Goal: Task Accomplishment & Management: Use online tool/utility

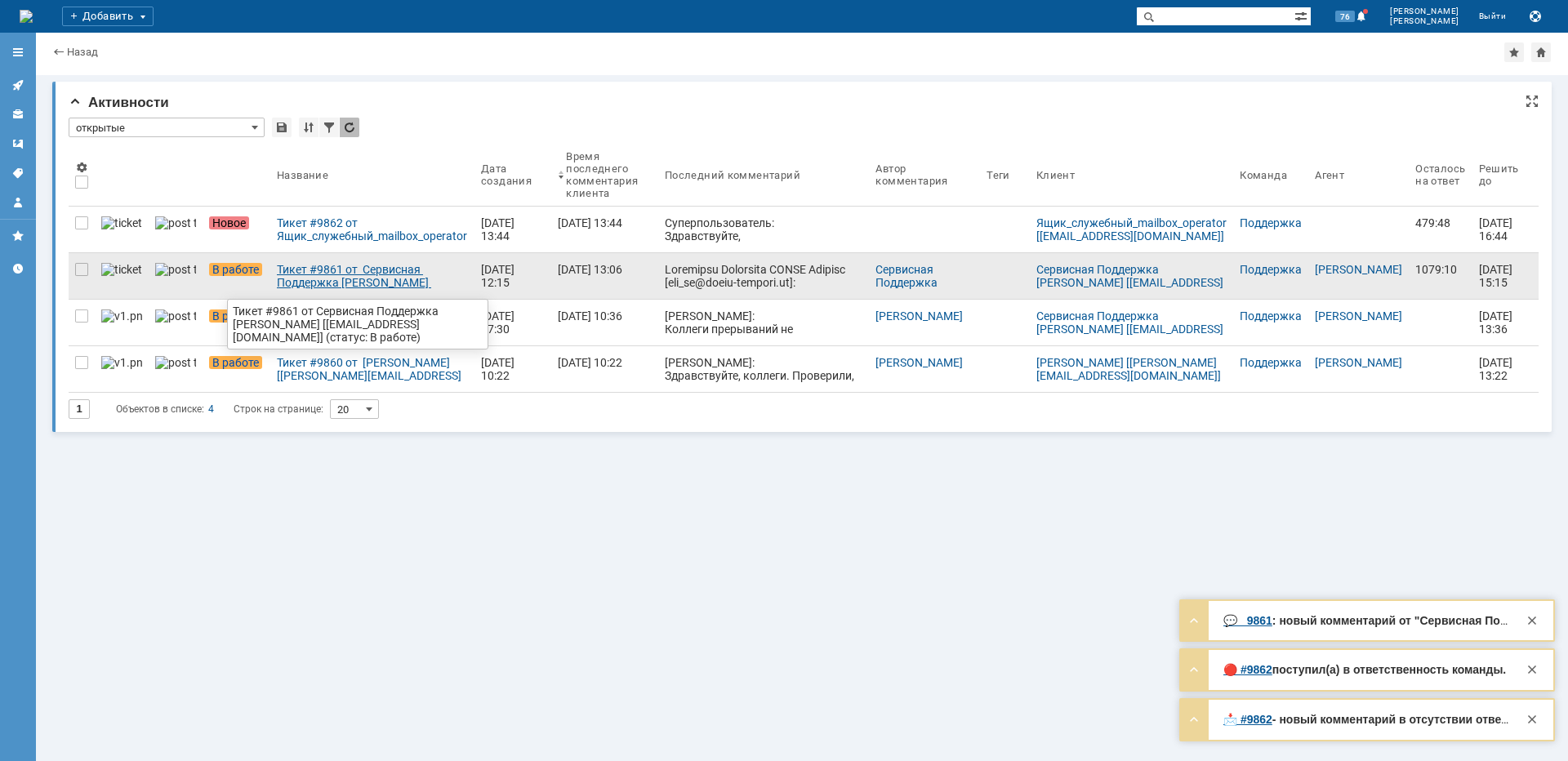
click at [291, 274] on div "Тикет #9861 от Сервисная Поддержка [PERSON_NAME] [[EMAIL_ADDRESS][DOMAIN_NAME]]…" at bounding box center [372, 275] width 191 height 26
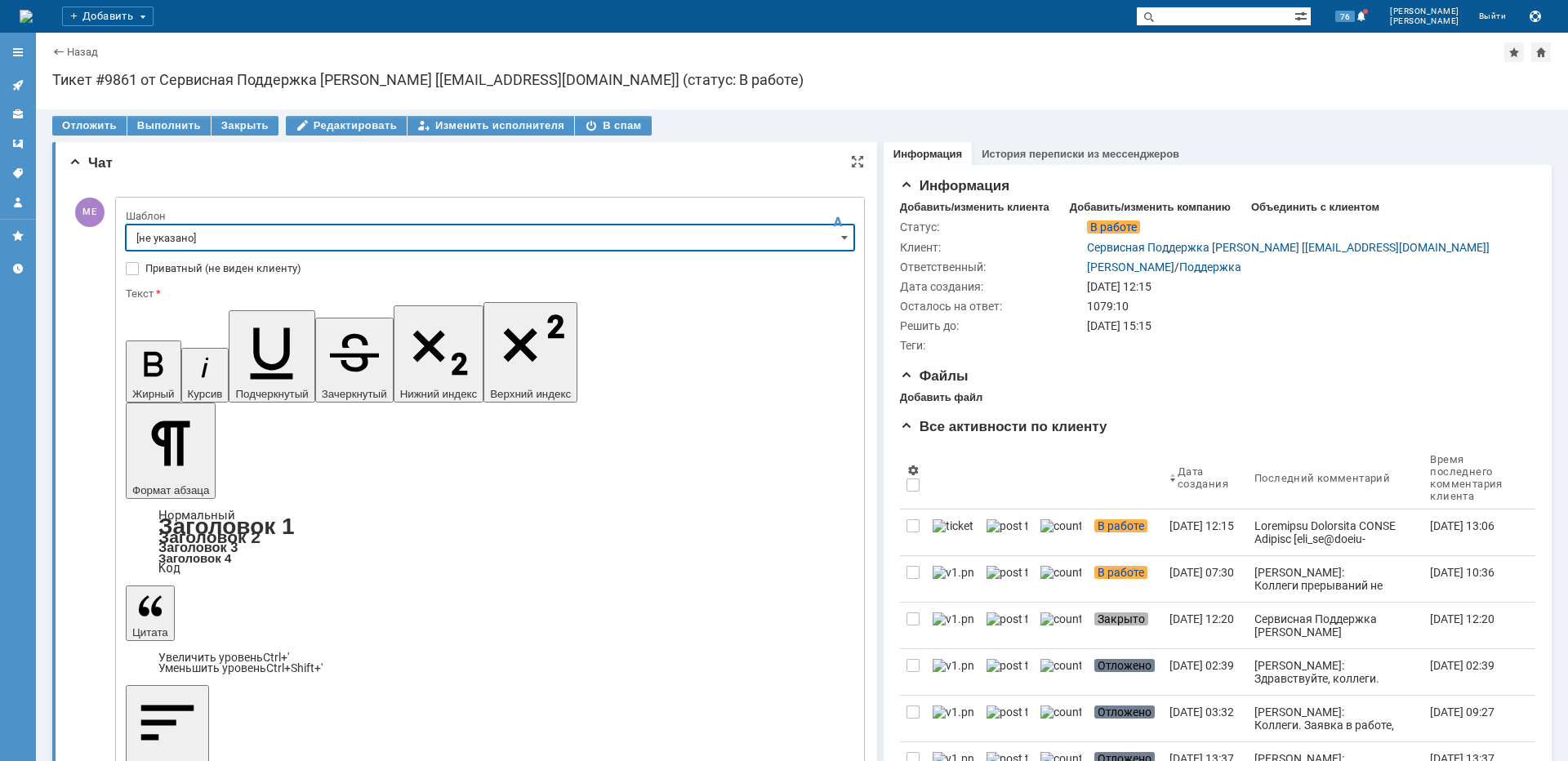
click at [229, 241] on input "[не указано]" at bounding box center [490, 238] width 728 height 26
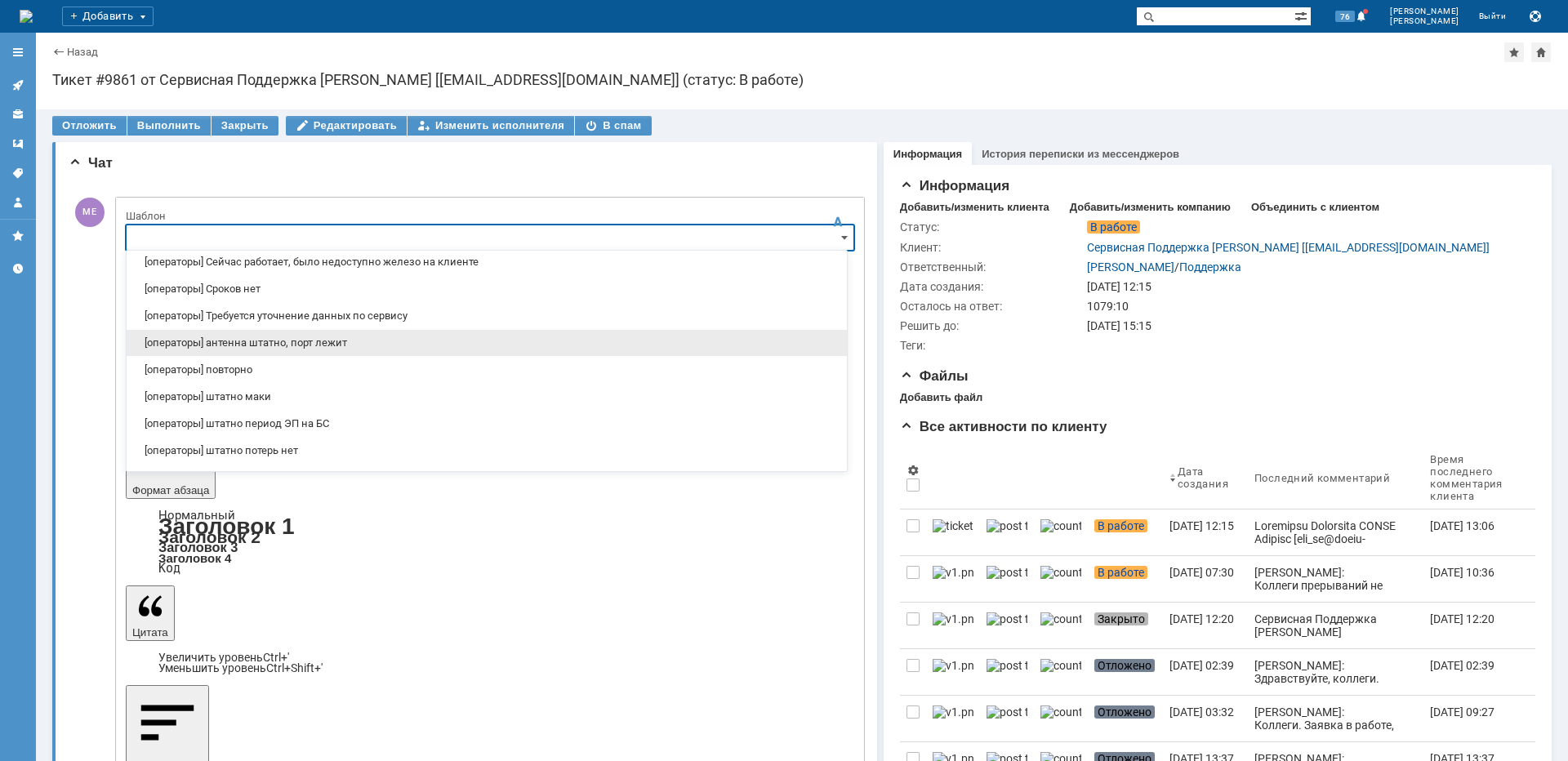
scroll to position [163, 0]
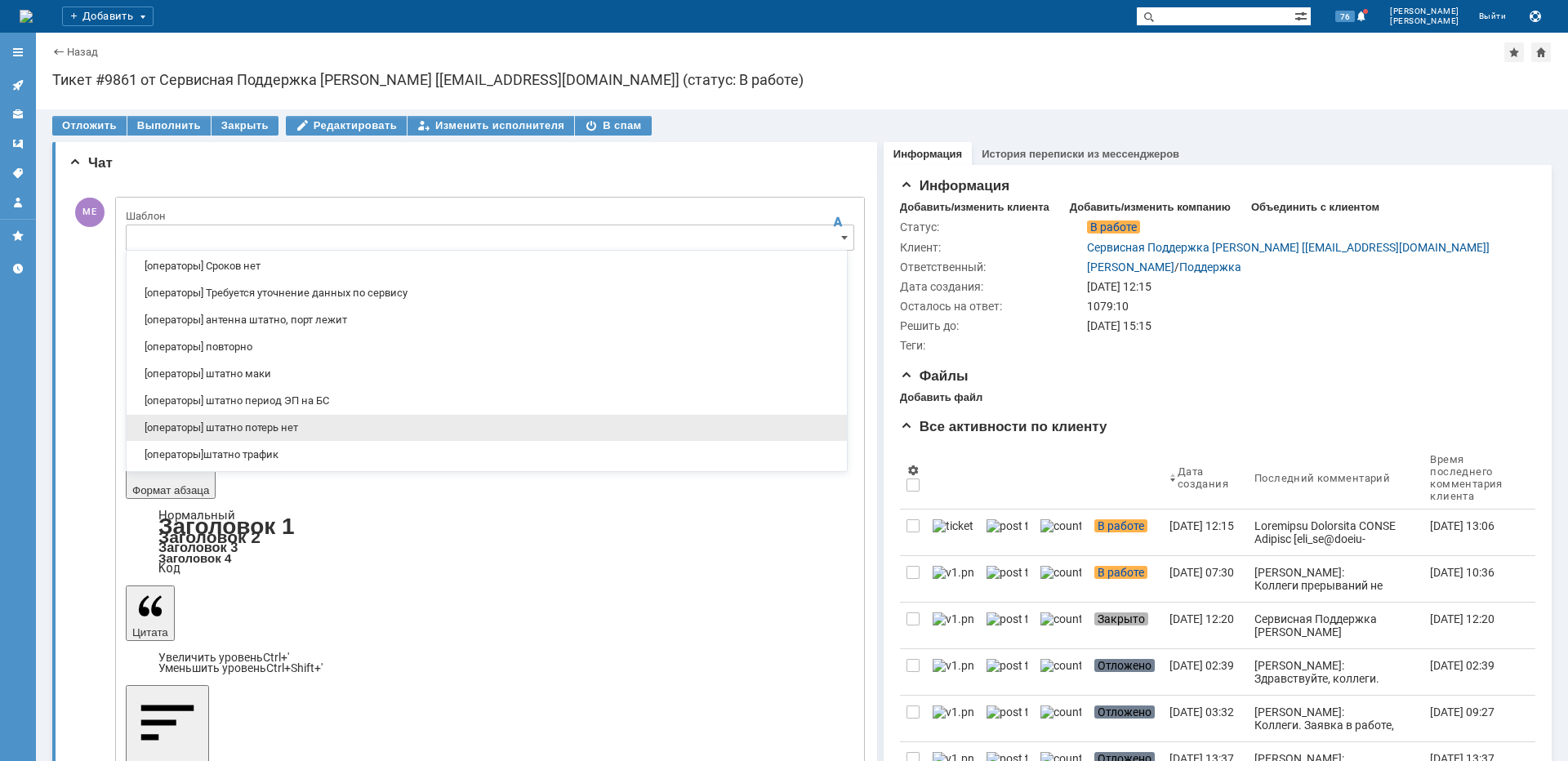
click at [280, 432] on span "[операторы] штатно потерь нет" at bounding box center [487, 428] width 701 height 13
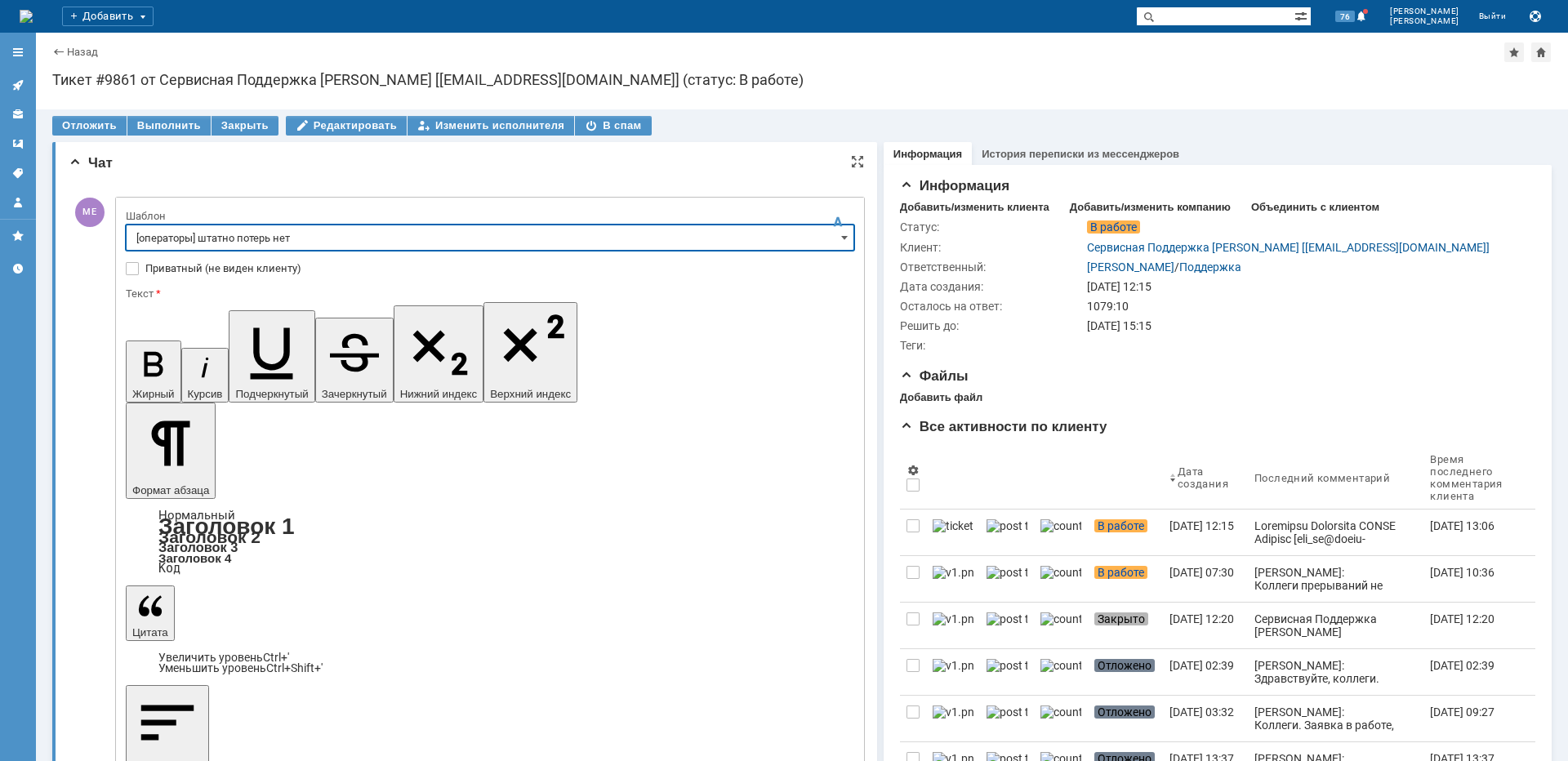
type input "[операторы] штатно потерь нет"
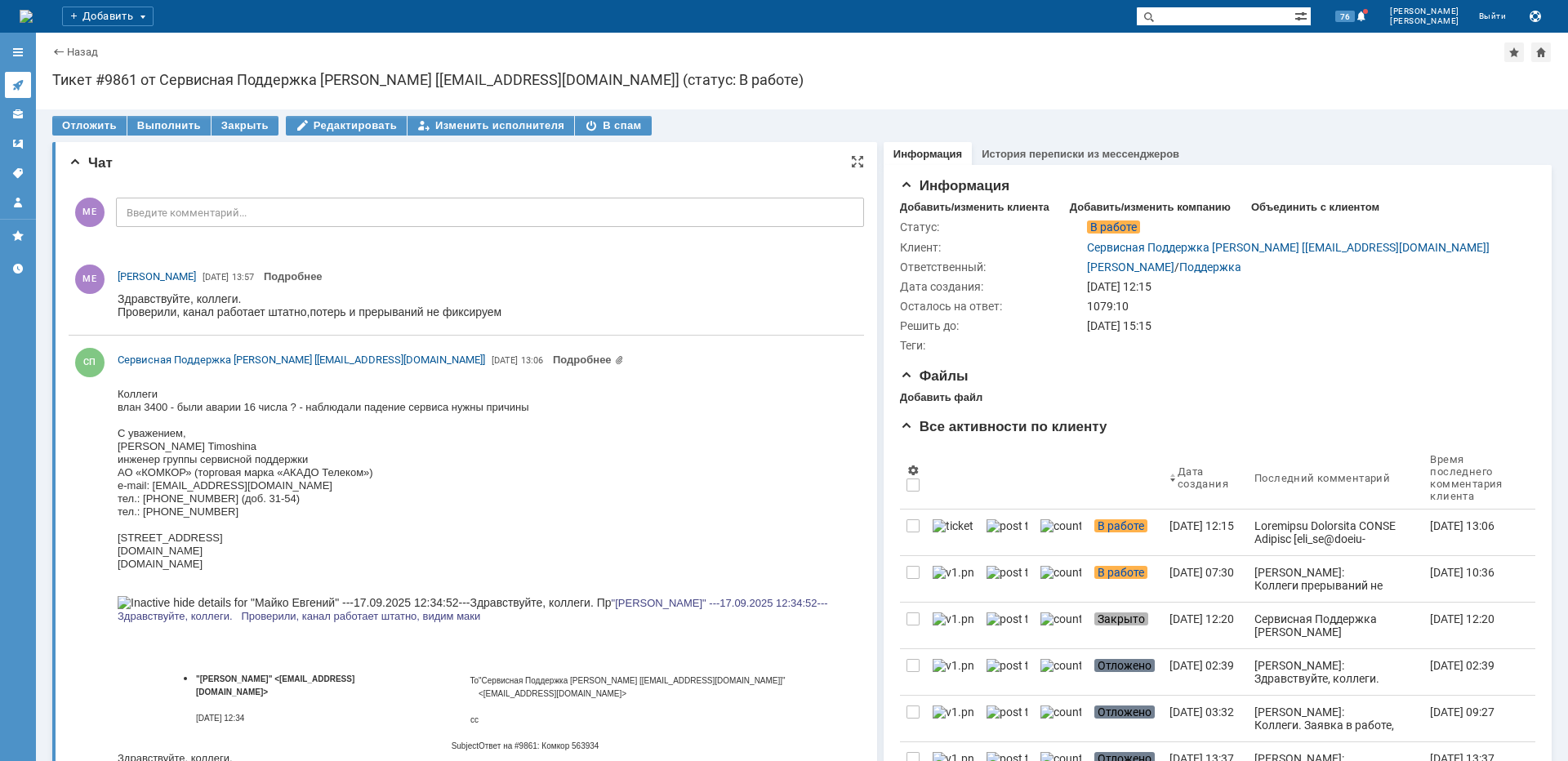
scroll to position [0, 0]
click at [17, 87] on icon at bounding box center [17, 85] width 11 height 11
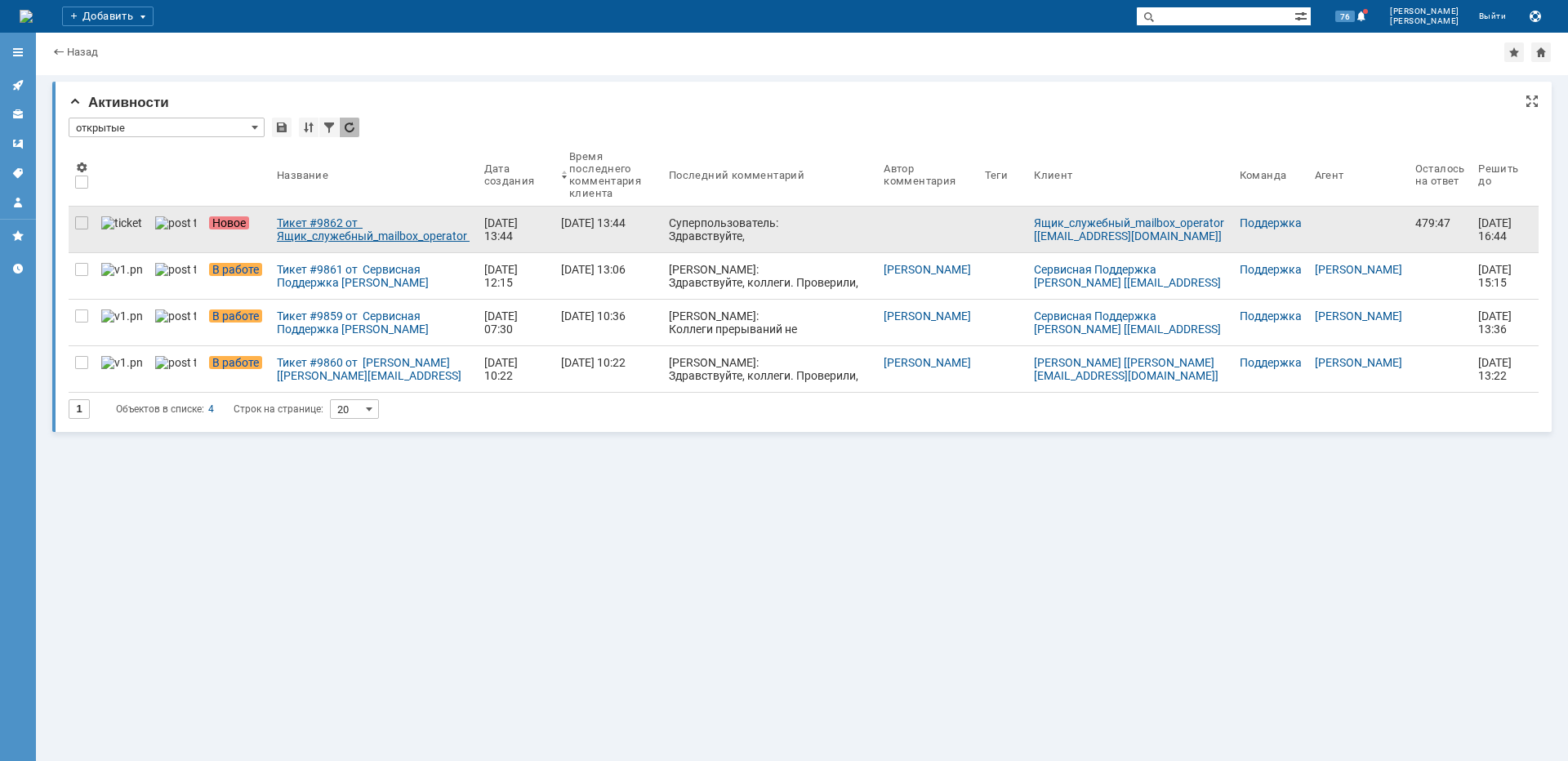
click at [321, 241] on div "Тикет #9862 от Ящик_служебный_mailbox_operator [[EMAIL_ADDRESS][DOMAIN_NAME]] (…" at bounding box center [374, 229] width 195 height 26
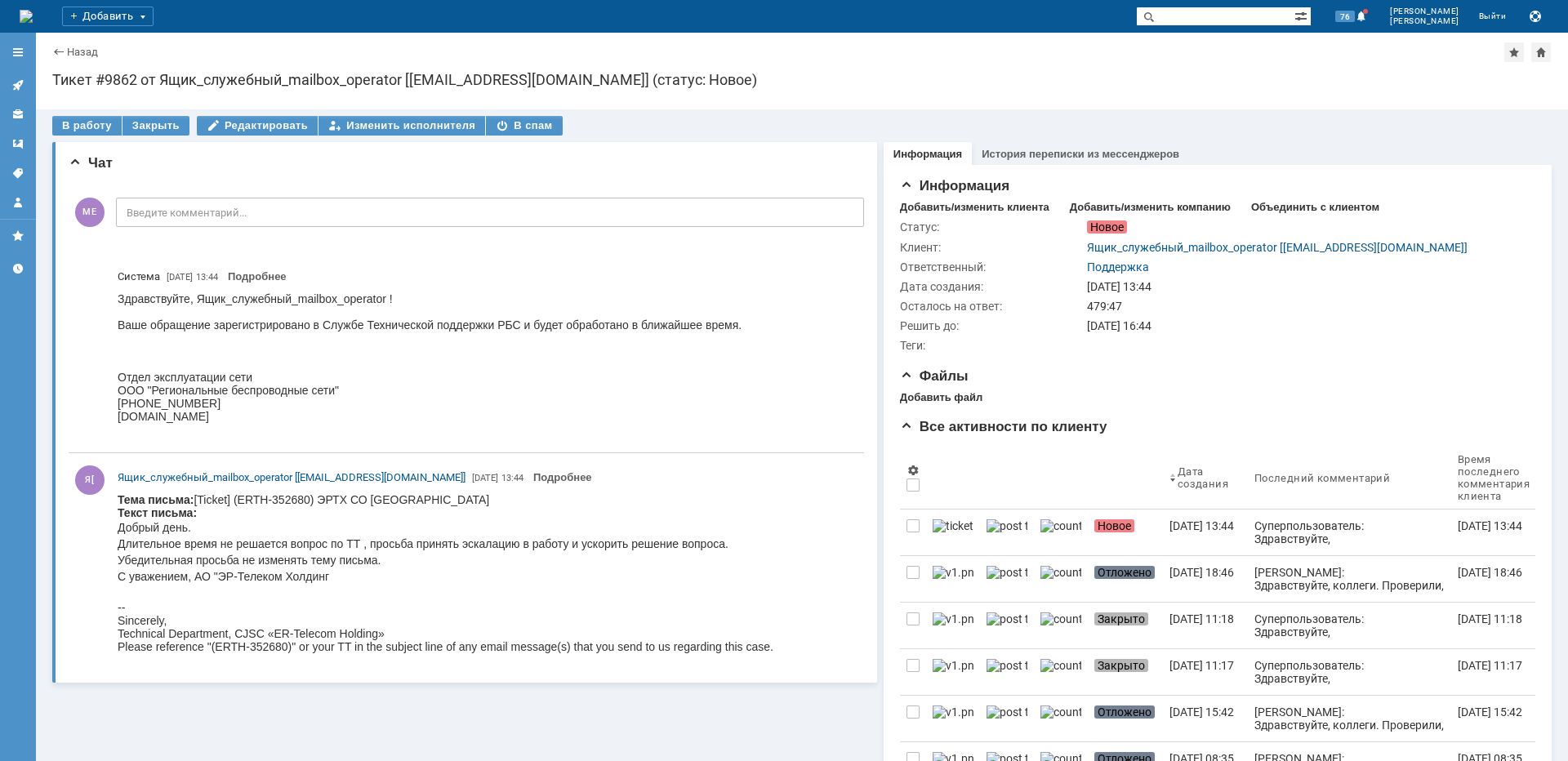
click at [1270, 15] on input "text" at bounding box center [1215, 16] width 159 height 19
type input "4101"
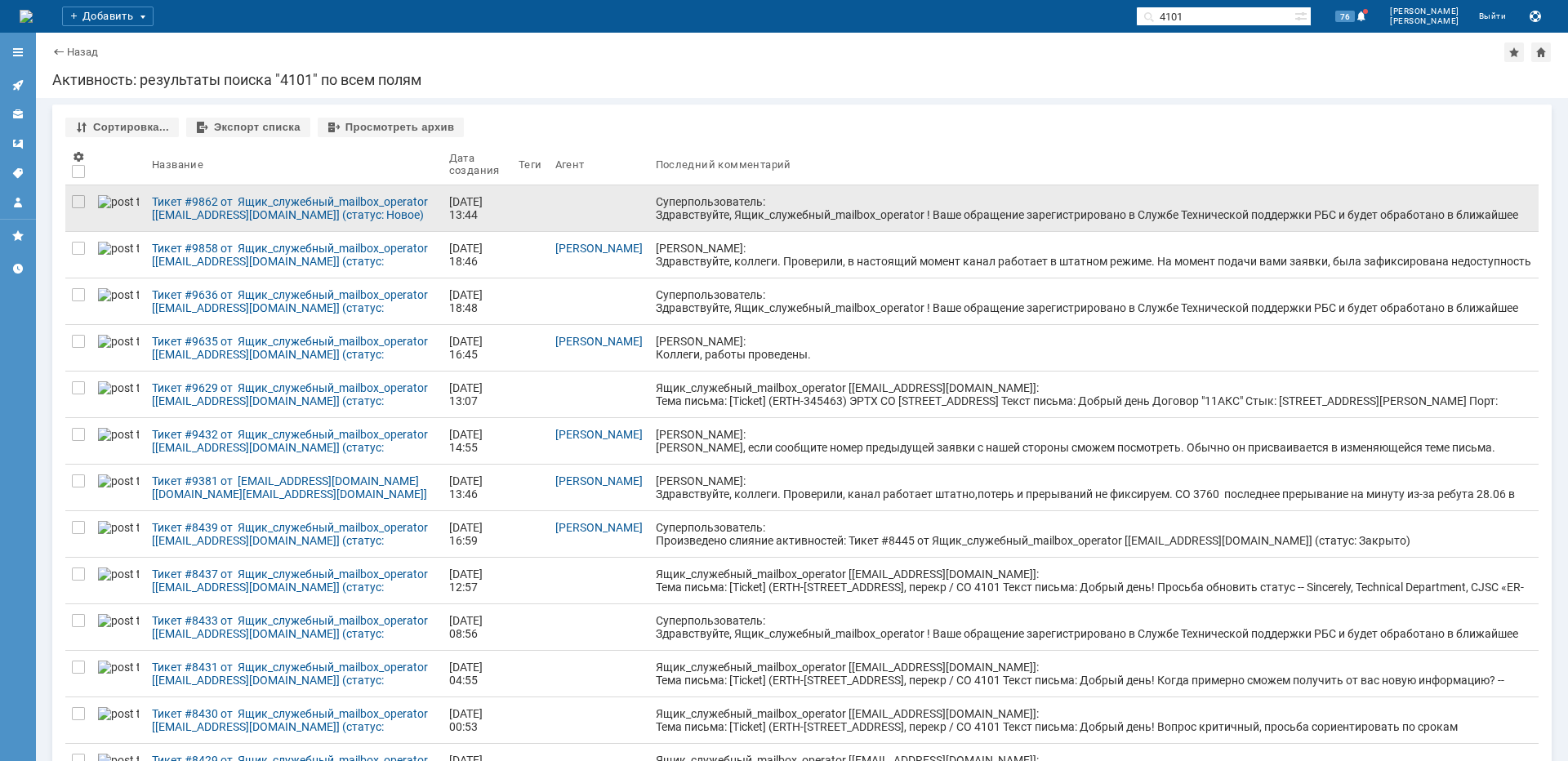
click at [687, 200] on div "Суперпользователь: Здравствуйте, Ящик_служебный_mailbox_operator ! Ваше обращен…" at bounding box center [1094, 215] width 877 height 39
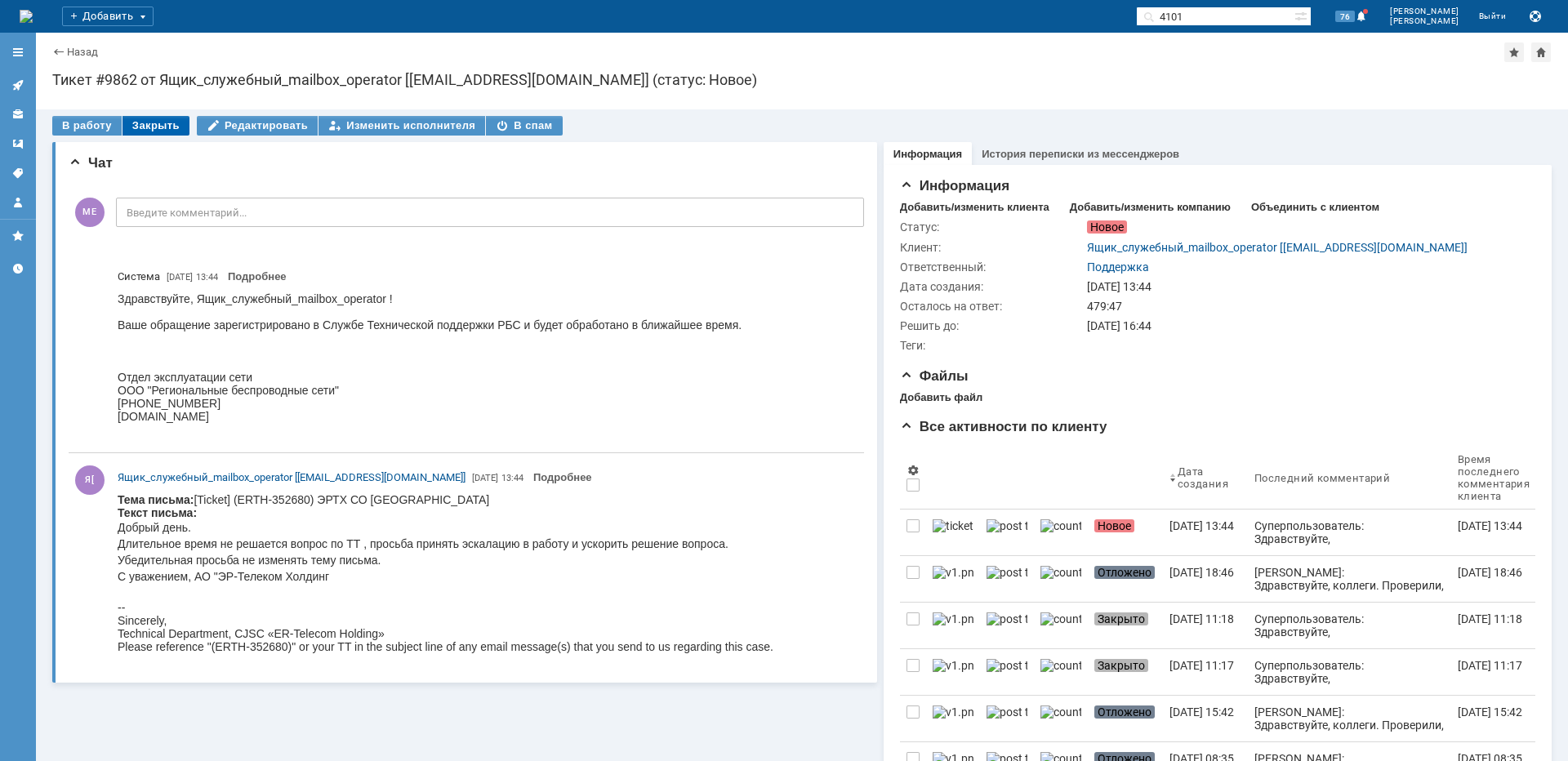
click at [154, 129] on div "Закрыть" at bounding box center [155, 125] width 67 height 19
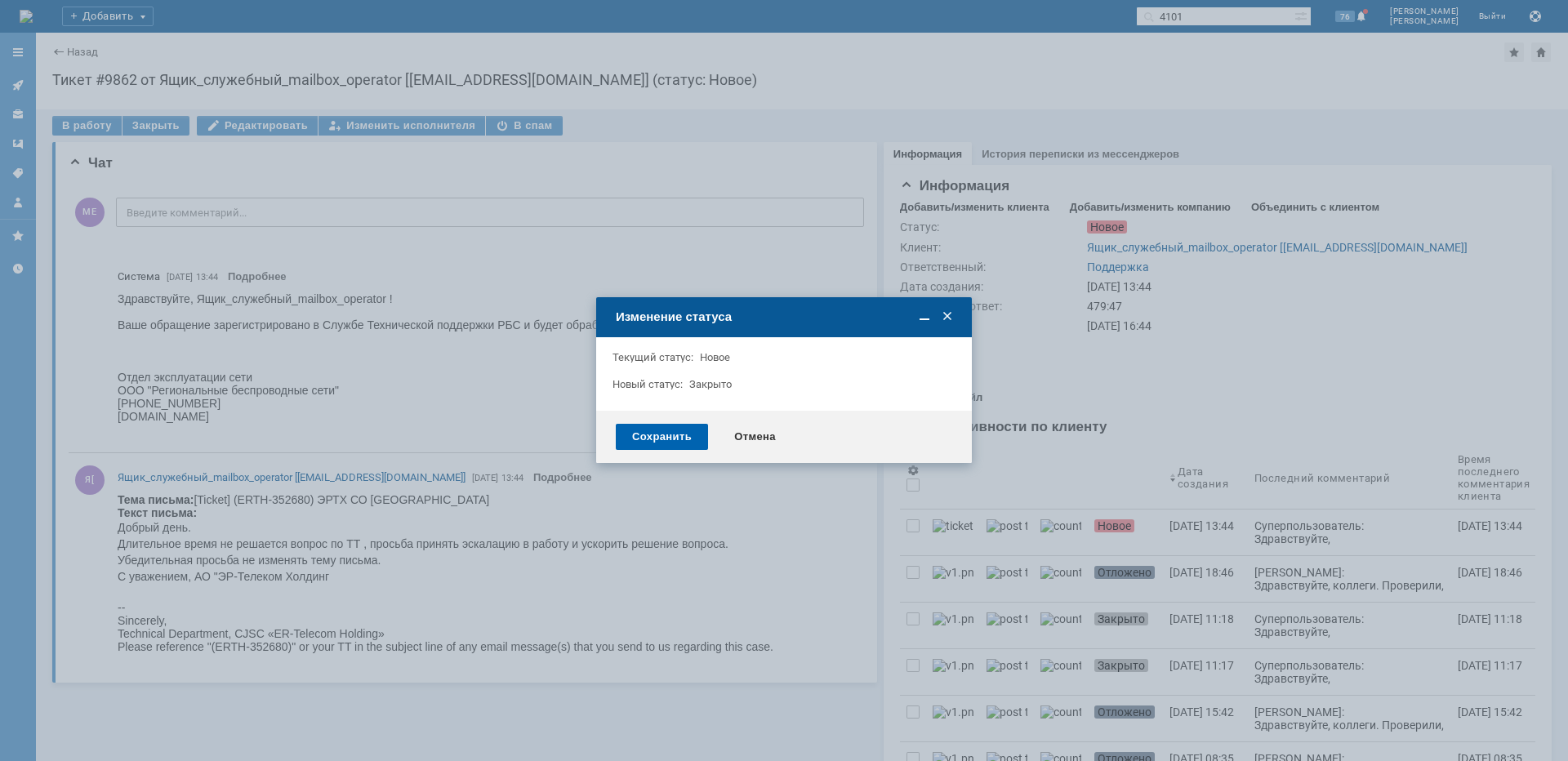
click at [674, 431] on div "Сохранить" at bounding box center [661, 437] width 92 height 26
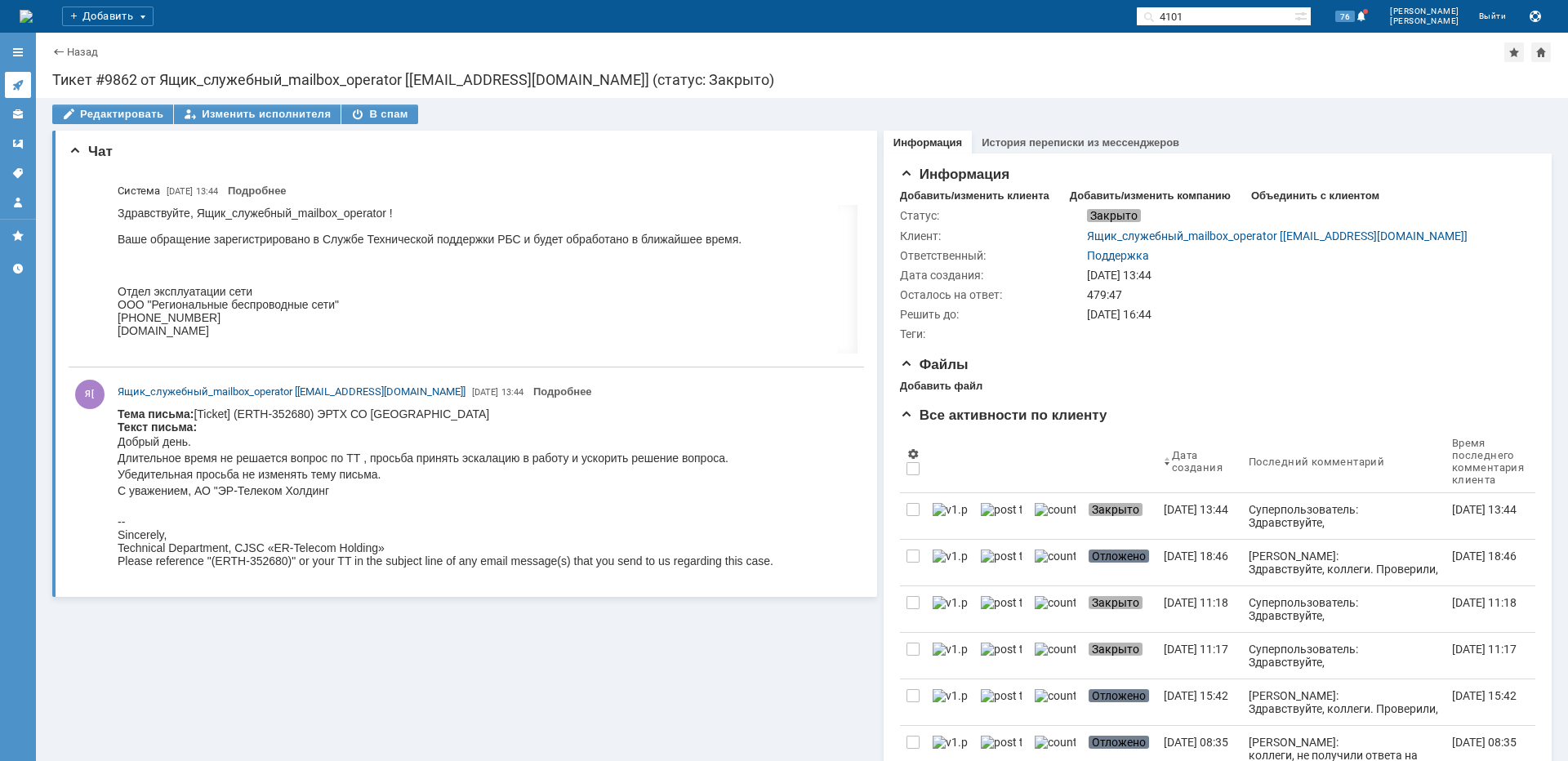
click at [24, 78] on icon at bounding box center [17, 84] width 13 height 13
